Goal: Check status: Check status

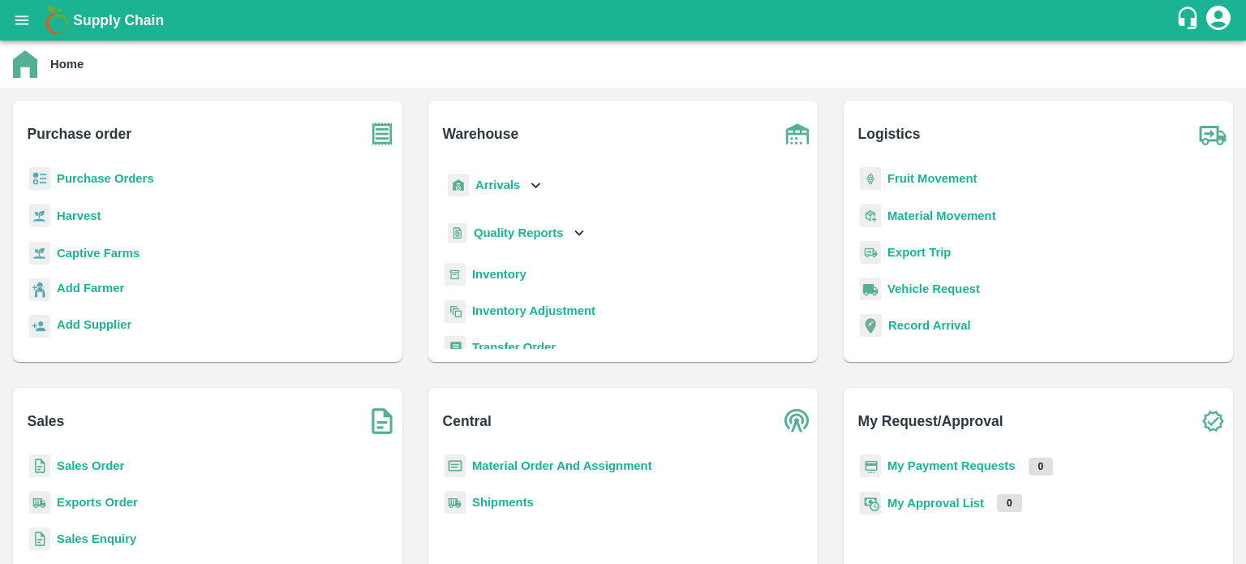
click at [105, 506] on b "Exports Order" at bounding box center [97, 502] width 81 height 13
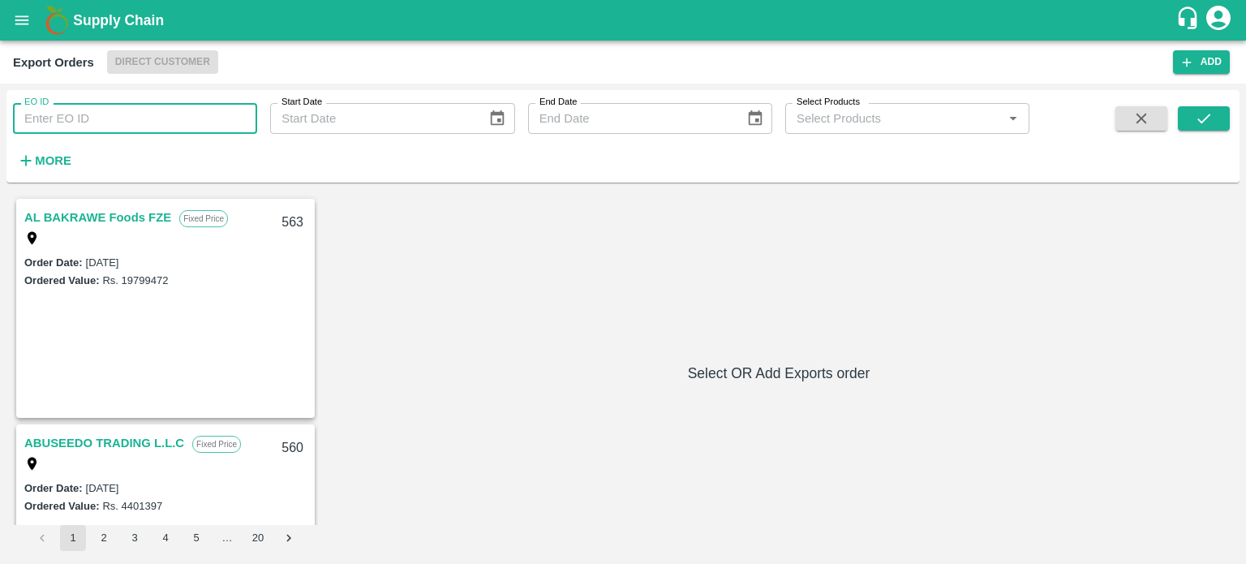
click at [188, 111] on input "EO ID" at bounding box center [135, 118] width 244 height 31
type input "532"
click at [1204, 104] on div "EO ID 532 EO ID Start Date Start Date End Date End Date Select Products Select …" at bounding box center [622, 136] width 1233 height 79
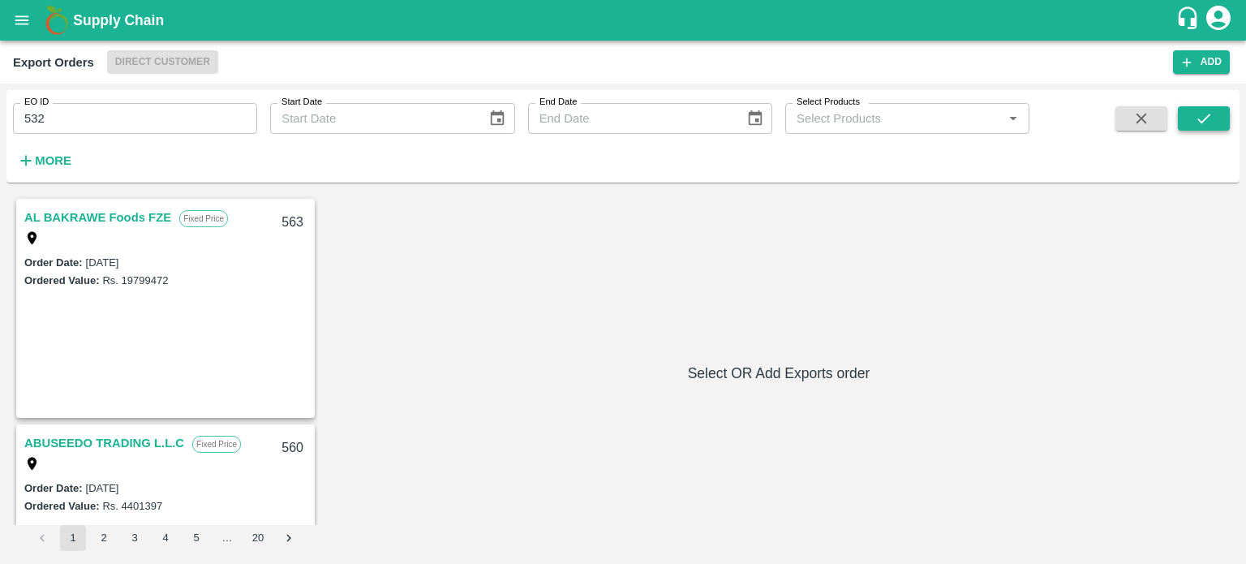
click at [1202, 113] on button "submit" at bounding box center [1204, 118] width 52 height 24
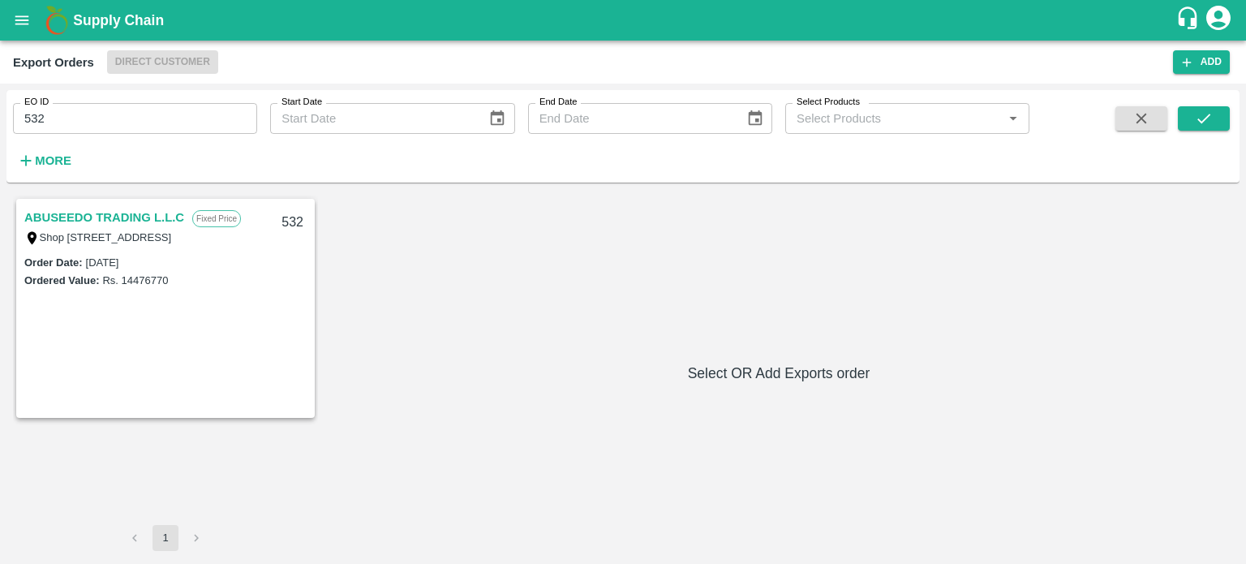
click at [123, 218] on link "ABUSEEDO TRADING L.L.C" at bounding box center [104, 217] width 160 height 21
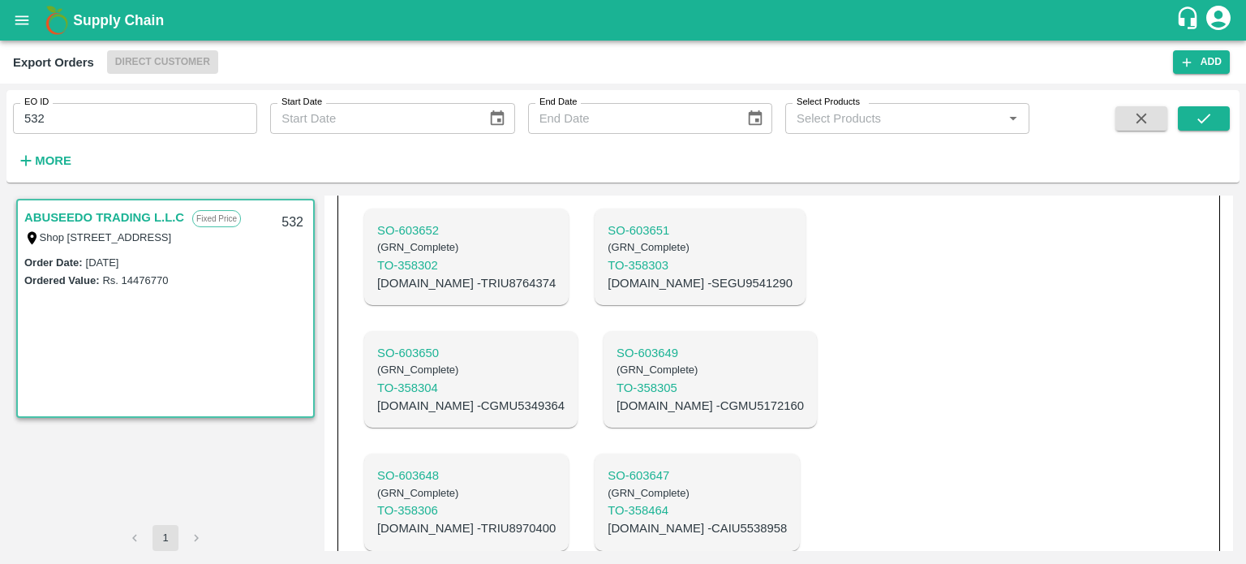
scroll to position [1003, 0]
